Goal: Entertainment & Leisure: Consume media (video, audio)

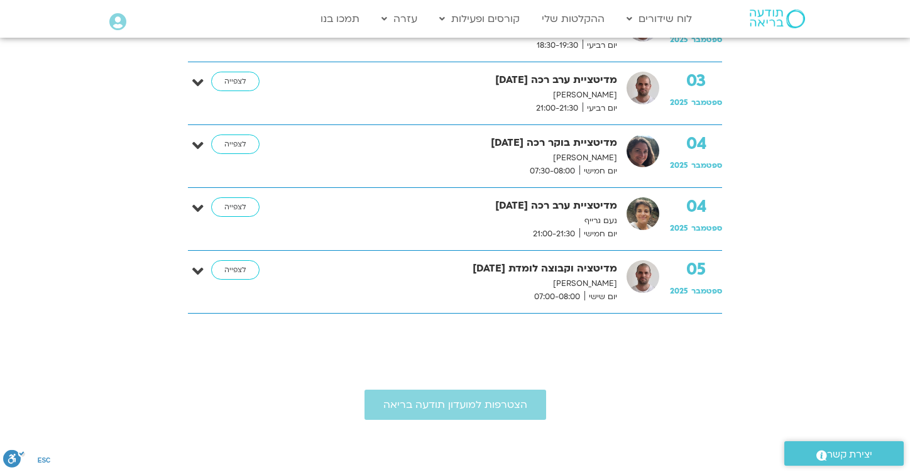
scroll to position [747, 0]
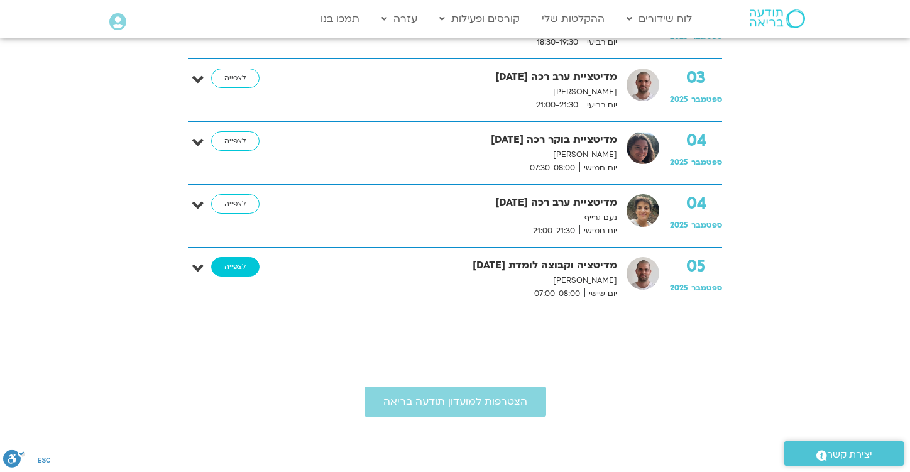
click at [236, 268] on link "לצפייה" at bounding box center [235, 267] width 48 height 20
